Goal: Check status: Check status

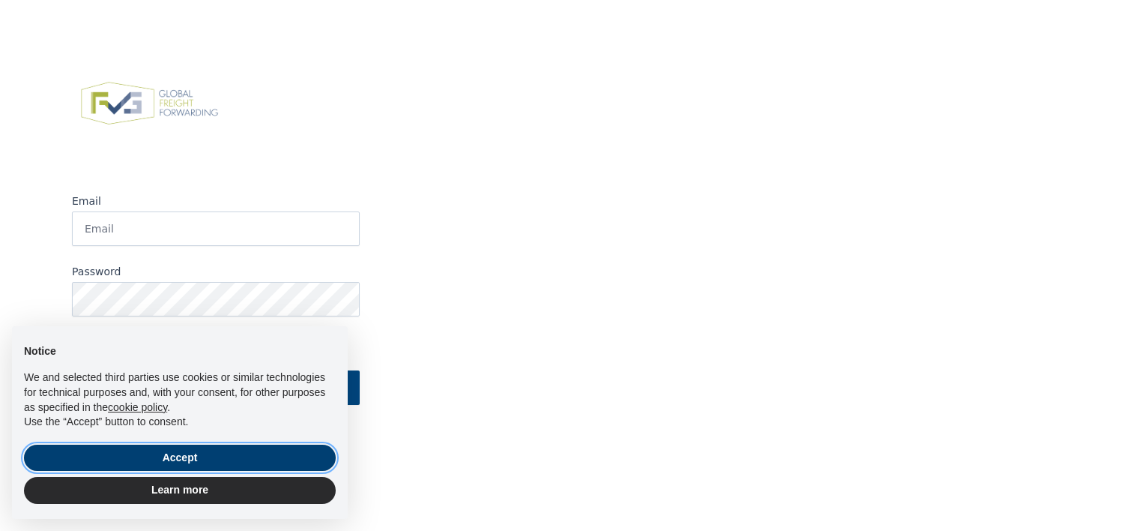
drag, startPoint x: 191, startPoint y: 455, endPoint x: 136, endPoint y: 352, distance: 116.7
click at [191, 453] on button "Accept" at bounding box center [180, 458] width 312 height 27
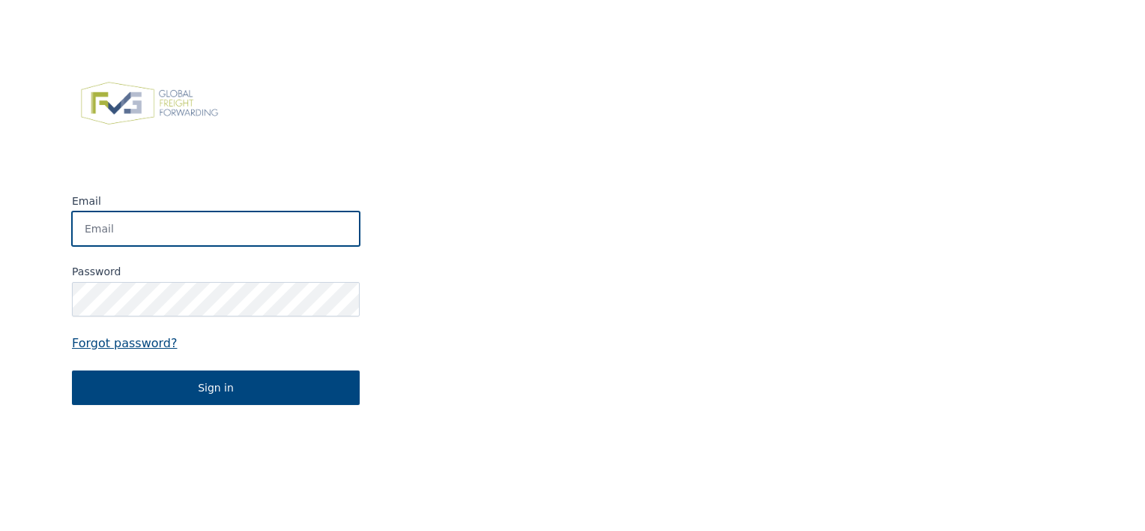
click at [103, 217] on input "Email" at bounding box center [216, 228] width 288 height 34
type input "[PERSON_NAME][EMAIL_ADDRESS][PERSON_NAME][DOMAIN_NAME]"
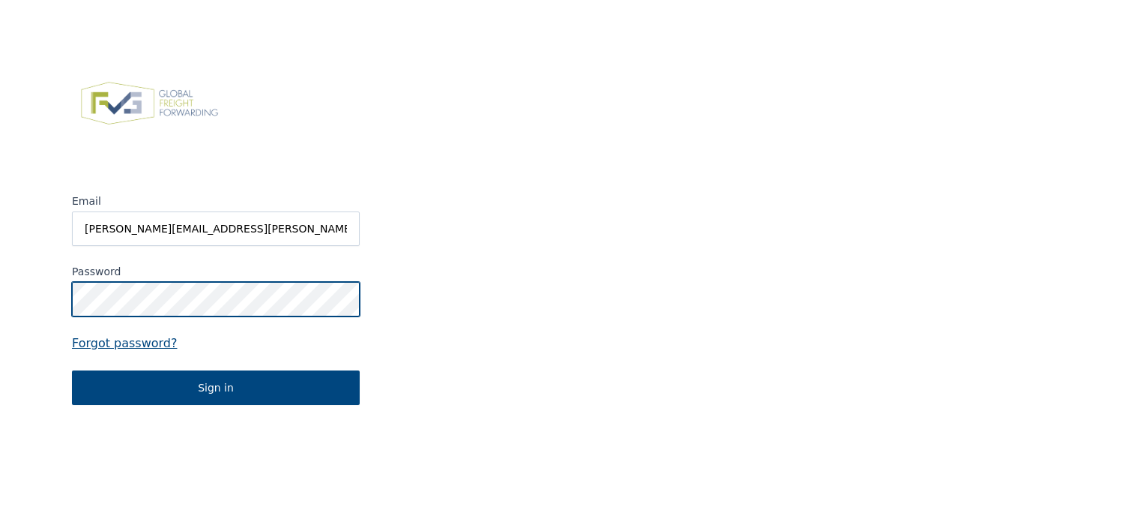
click at [72, 370] on button "Sign in" at bounding box center [216, 387] width 288 height 34
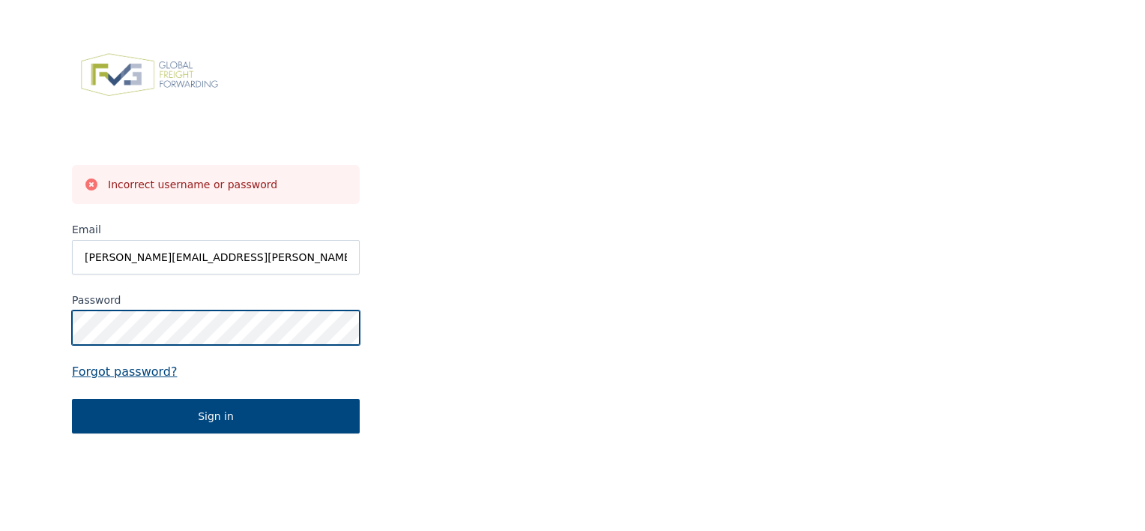
click at [0, 286] on html "Incorrect username or password Email [PERSON_NAME][EMAIL_ADDRESS][PERSON_NAME][…" at bounding box center [572, 265] width 1145 height 531
click at [72, 399] on button "Sign in" at bounding box center [216, 416] width 288 height 34
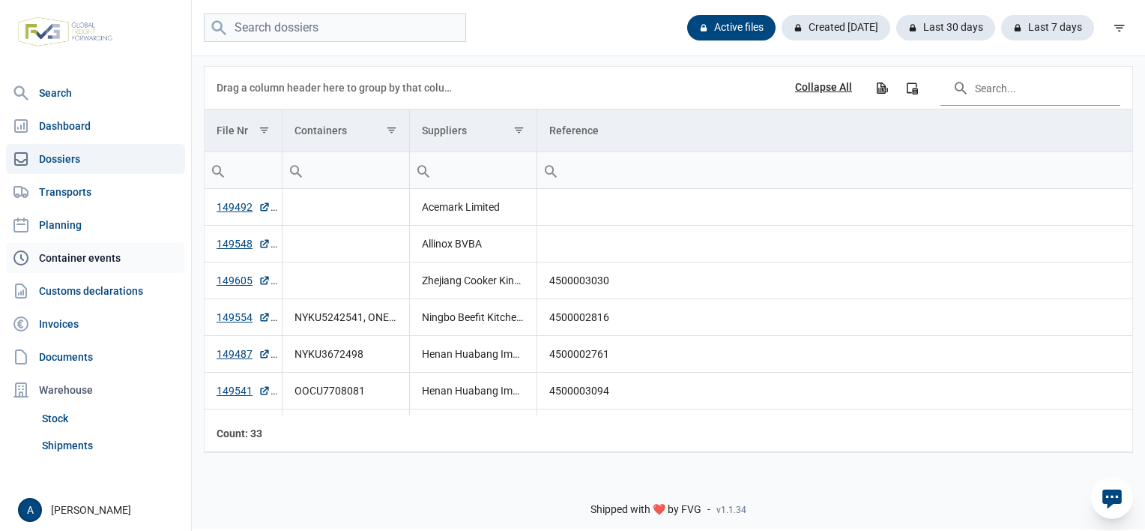
click at [91, 262] on link "Container events" at bounding box center [95, 258] width 179 height 30
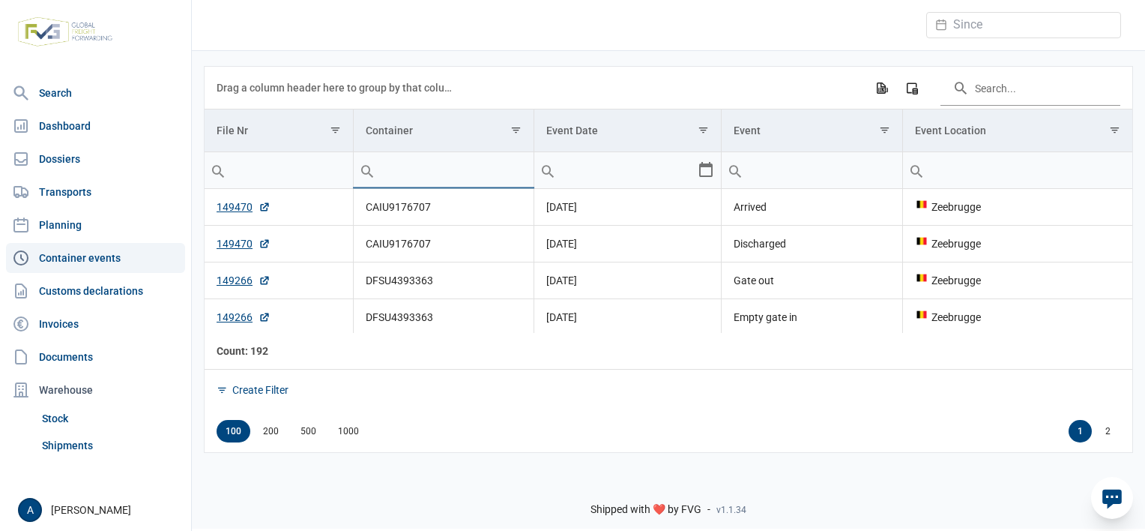
click at [386, 156] on input "Filter cell" at bounding box center [444, 170] width 181 height 36
paste input "ONEU5574667"
type input "ONEU5574667"
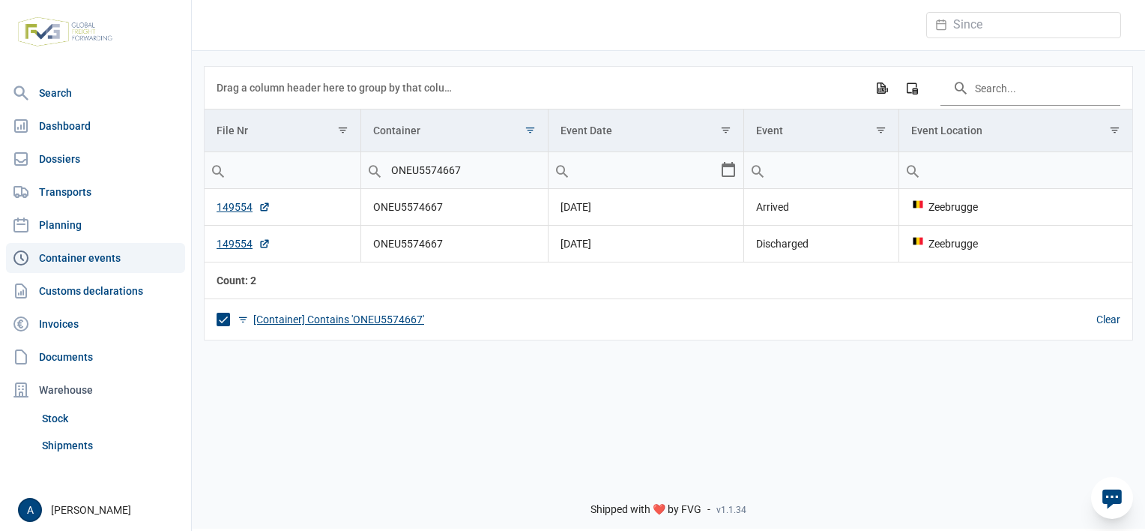
click at [311, 320] on div "[Container] Contains 'ONEU5574667'" at bounding box center [338, 319] width 171 height 13
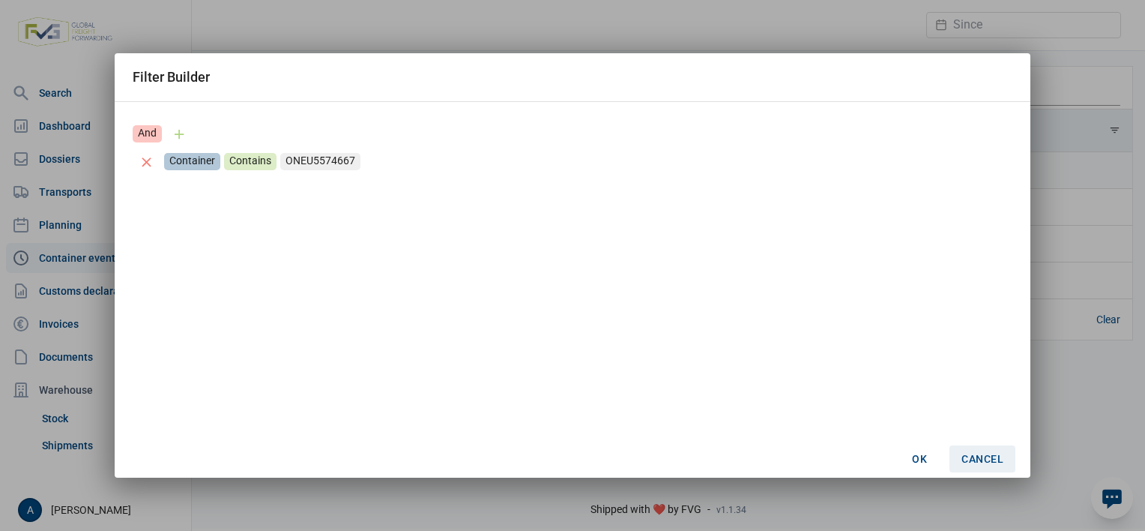
click at [993, 470] on div "Cancel" at bounding box center [983, 458] width 66 height 27
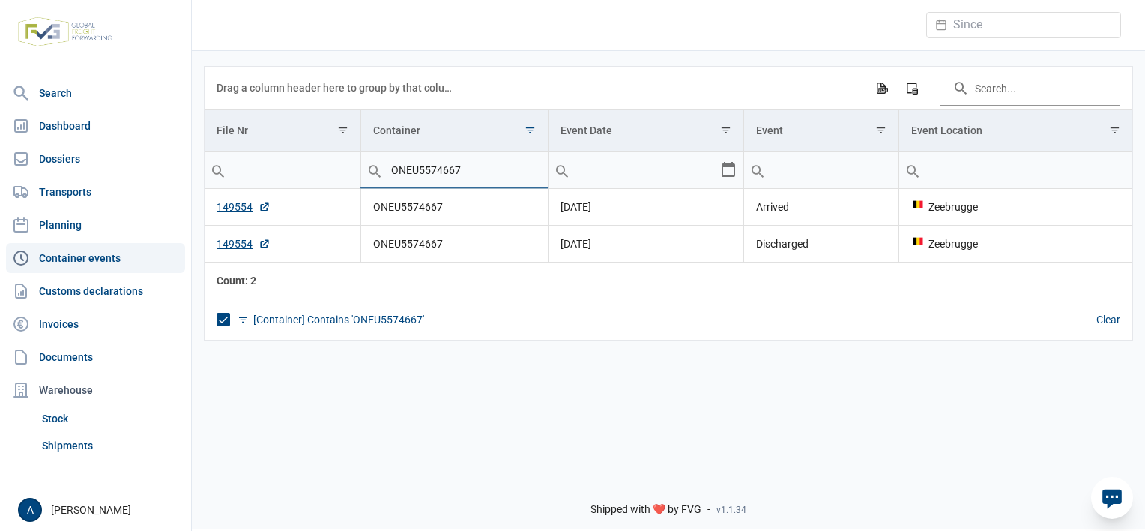
click at [426, 168] on input "ONEU5574667" at bounding box center [454, 170] width 187 height 36
paste input "424630"
type input "ONEU5424630"
